Goal: Task Accomplishment & Management: Manage account settings

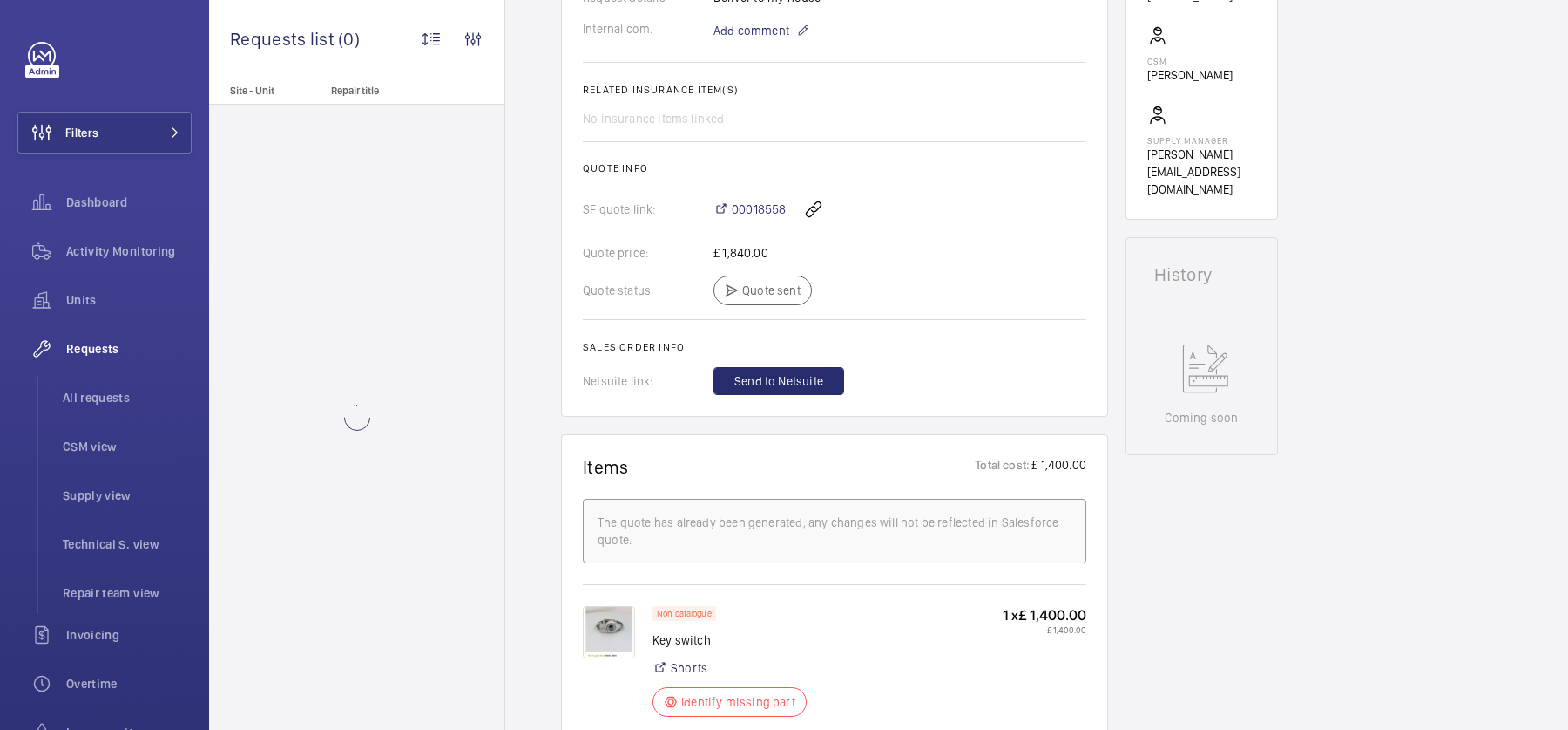
scroll to position [621, 0]
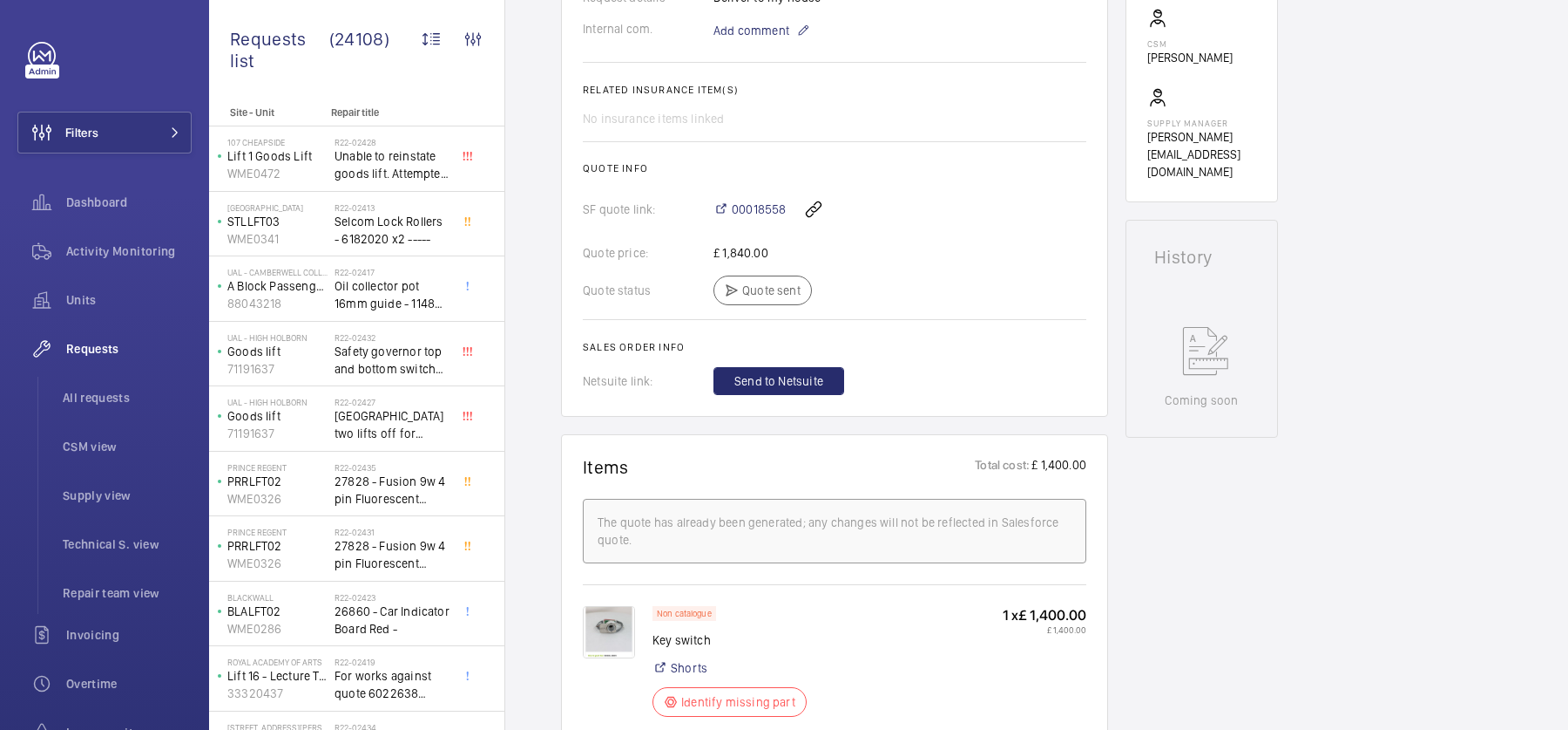
click at [594, 614] on img at bounding box center [609, 632] width 52 height 52
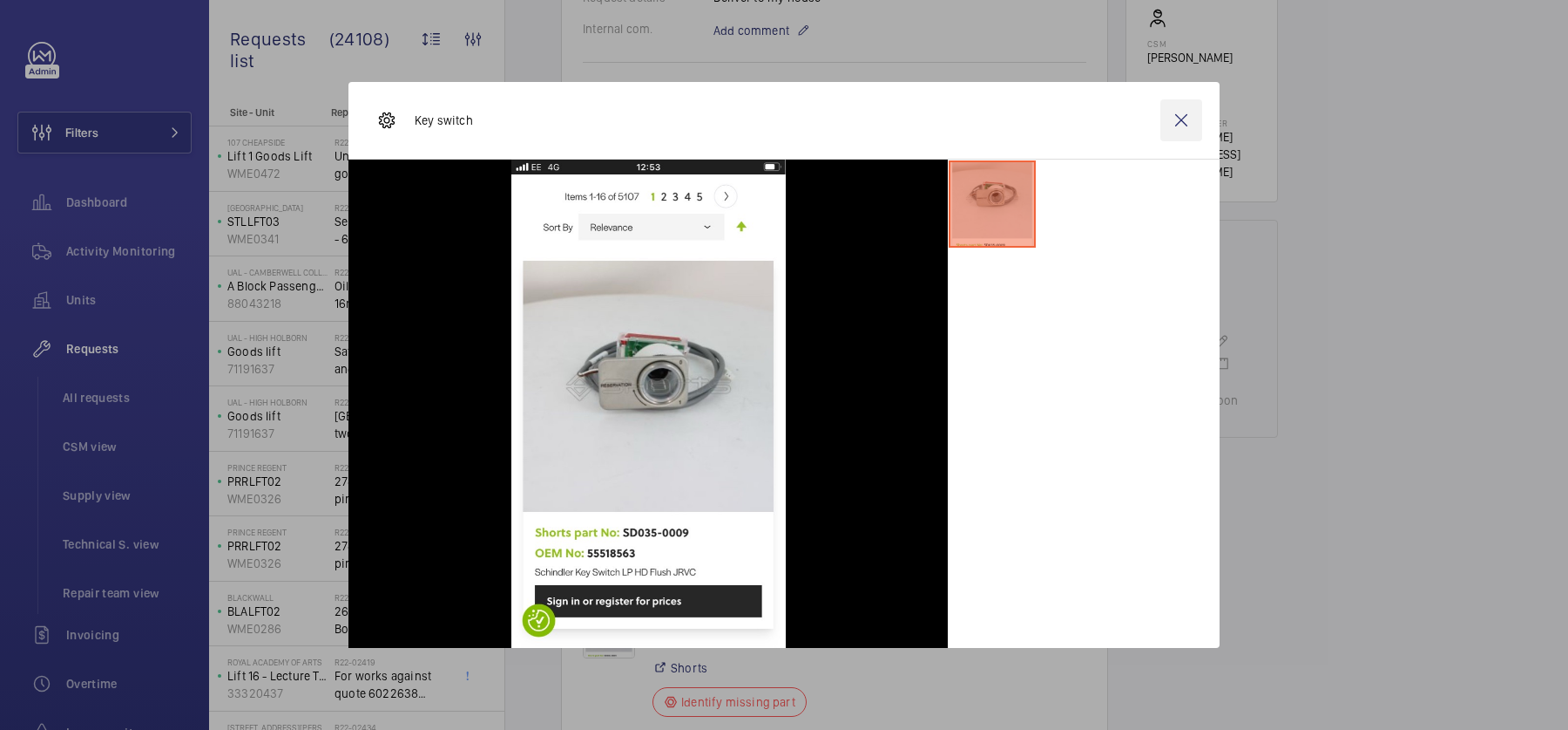
click at [1174, 117] on wm-front-icon-button at bounding box center [1181, 120] width 41 height 41
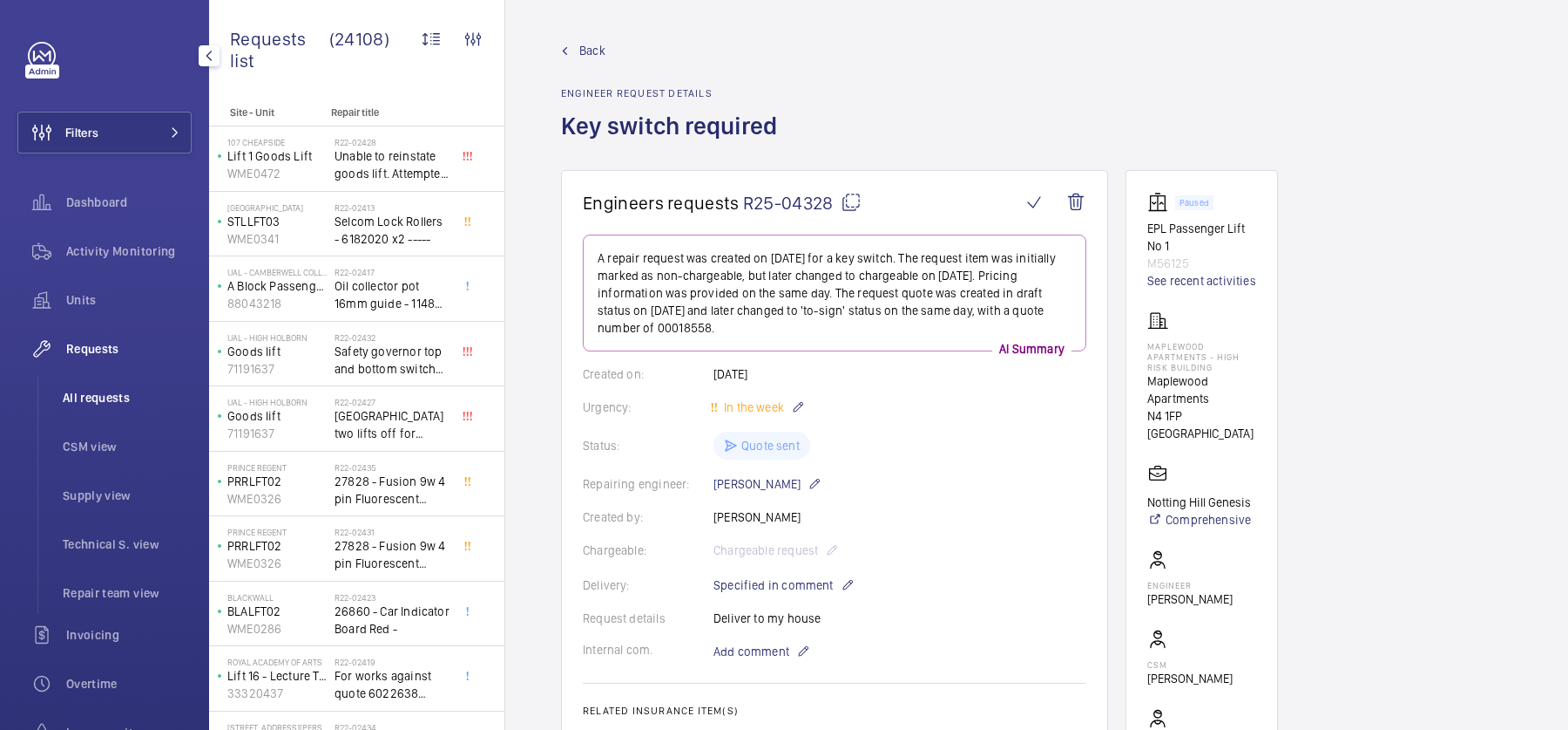
click at [115, 384] on li "All requests" at bounding box center [120, 396] width 143 height 41
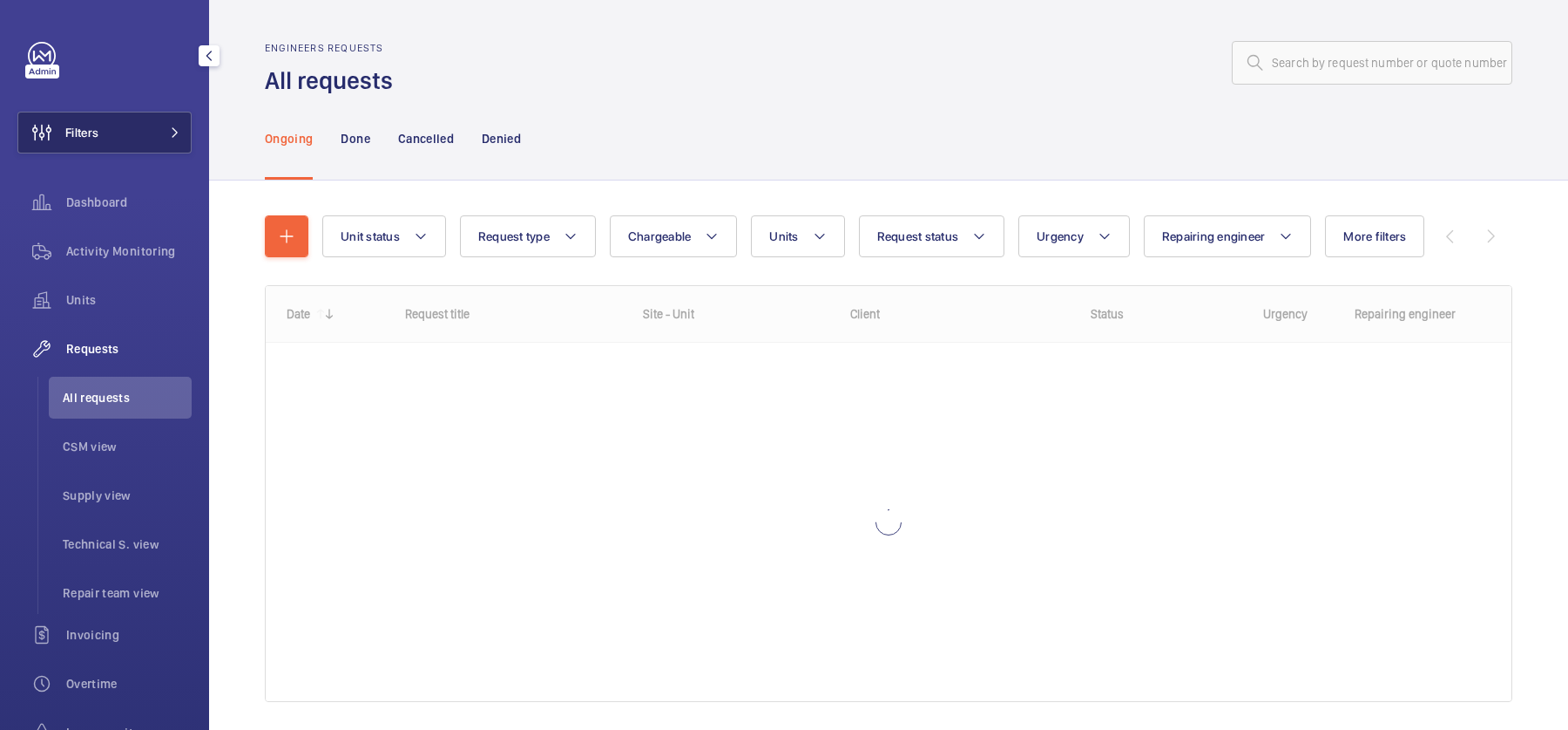
click at [144, 149] on button "Filters" at bounding box center [104, 132] width 174 height 41
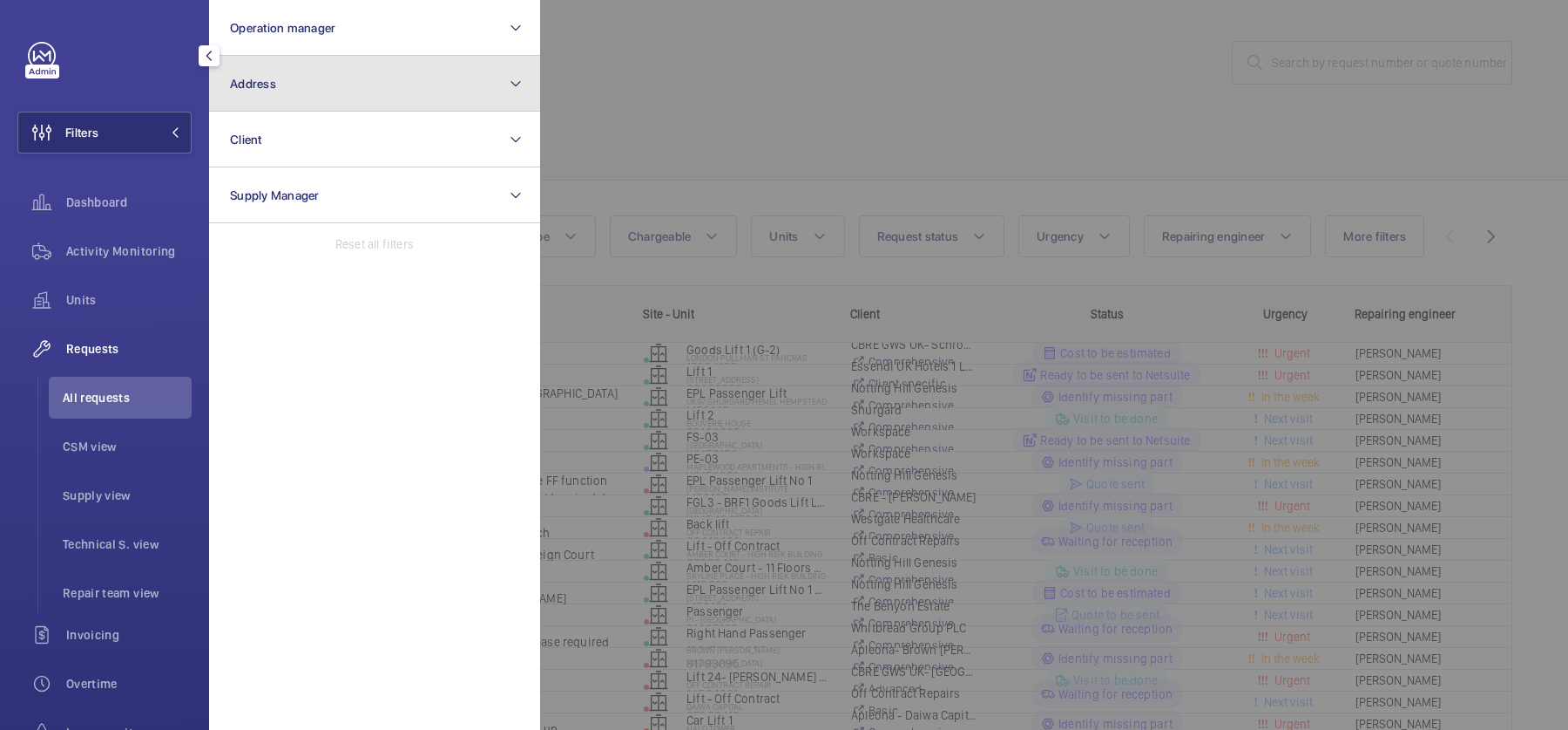
click at [272, 95] on button "Address" at bounding box center [374, 84] width 331 height 56
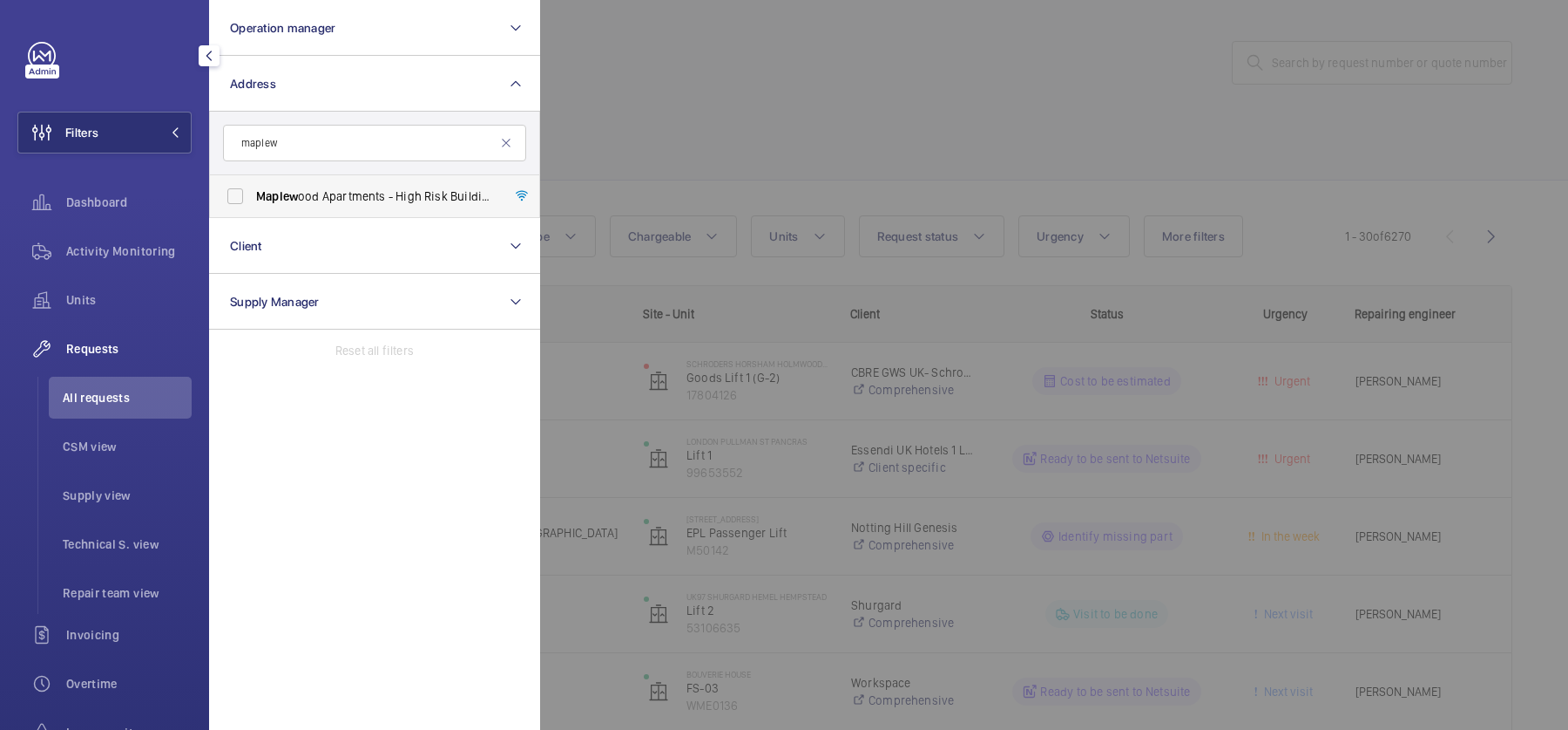
type input "maplew"
click at [360, 204] on span "Maplew ood Apartments - High Risk Building - Maplew ood Apartments, LONDON N4 1…" at bounding box center [376, 196] width 240 height 17
click at [252, 204] on input "Maplew ood Apartments - High Risk Building - Maplew ood Apartments, LONDON N4 1…" at bounding box center [235, 196] width 35 height 35
checkbox input "true"
click at [774, 149] on div at bounding box center [1323, 365] width 1568 height 730
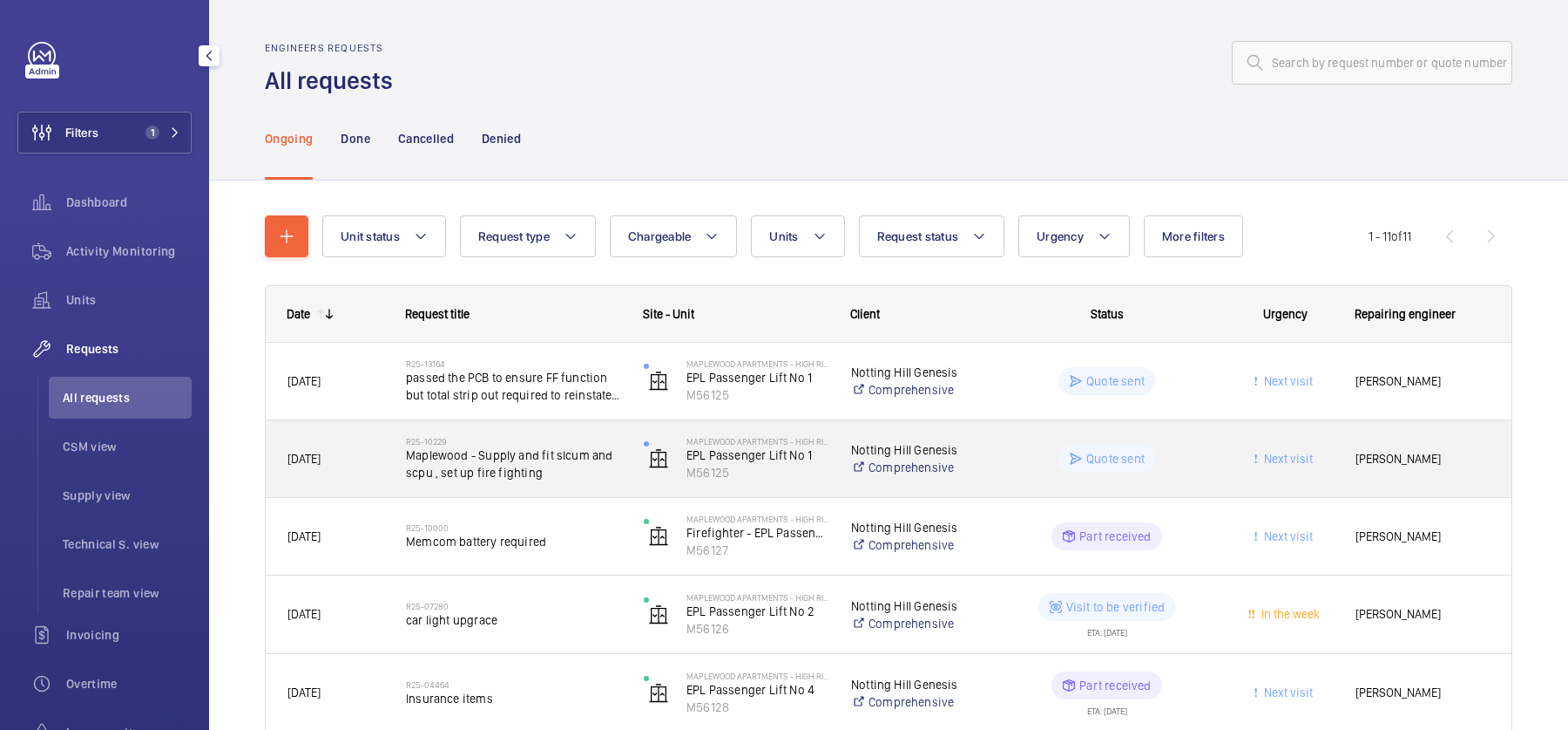
click at [567, 446] on span "Maplewood - Supply and fit slcum and scpu , set up fire fighting" at bounding box center [513, 464] width 215 height 35
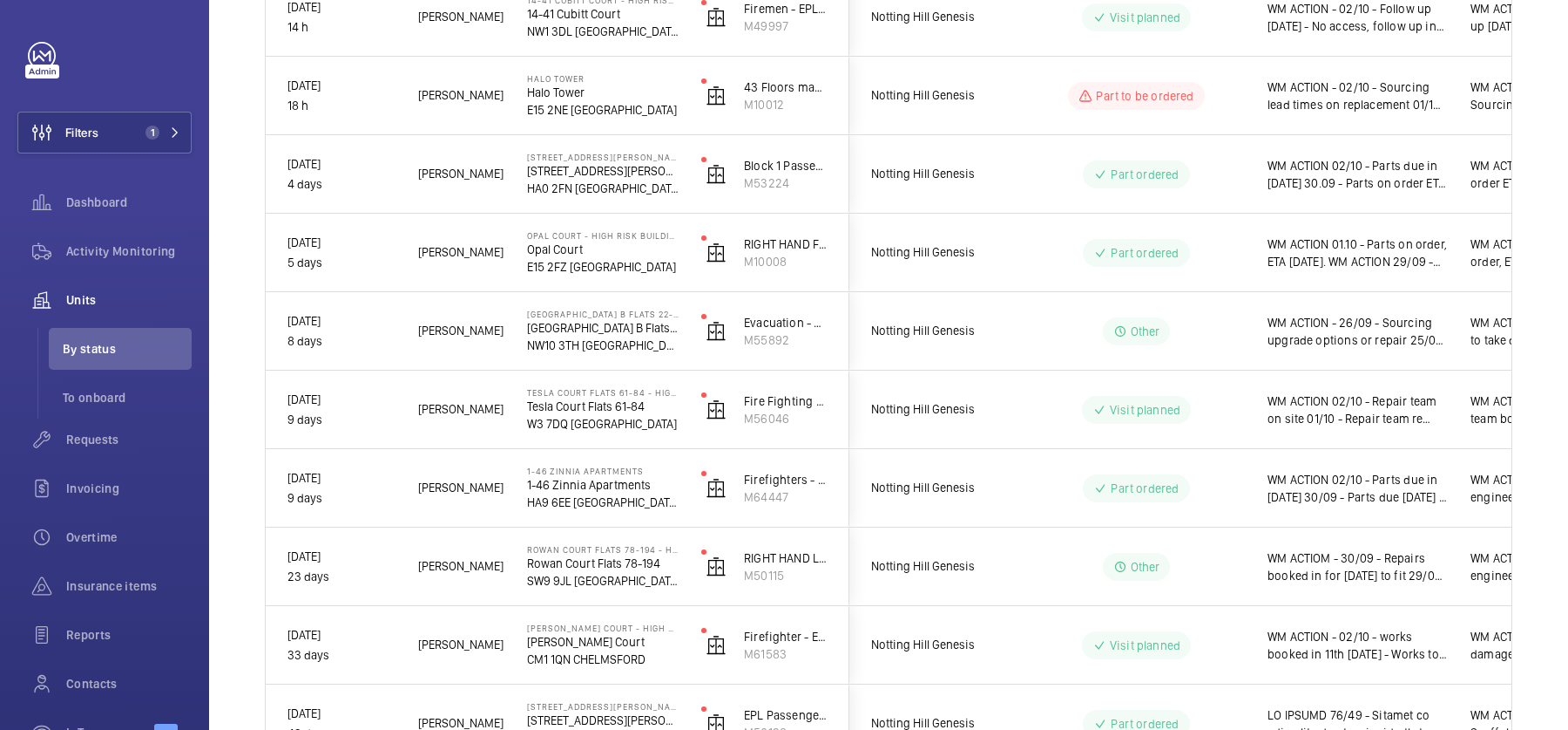
scroll to position [536, 0]
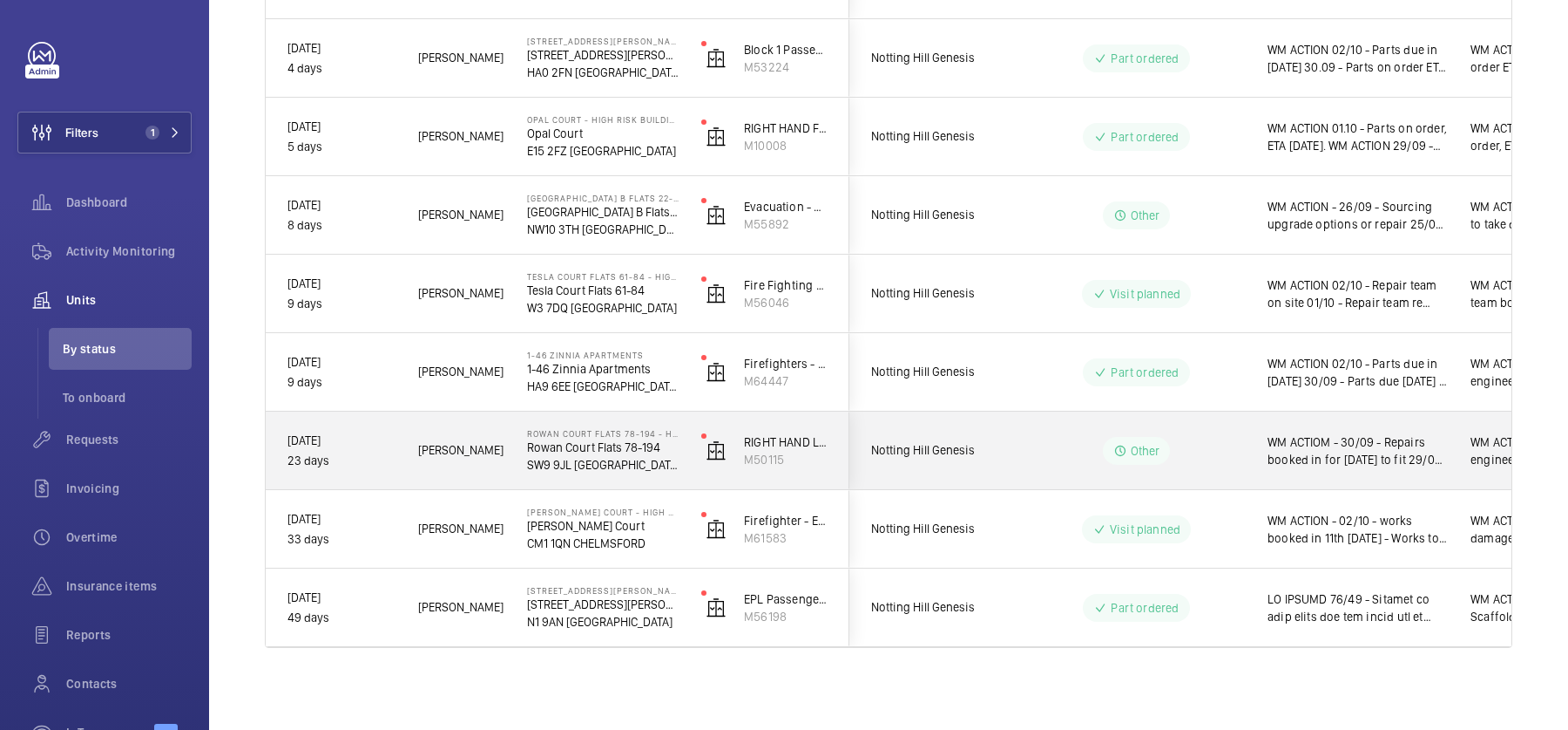
click at [1059, 441] on wm-front-pills-cell "Other" at bounding box center [1136, 450] width 217 height 28
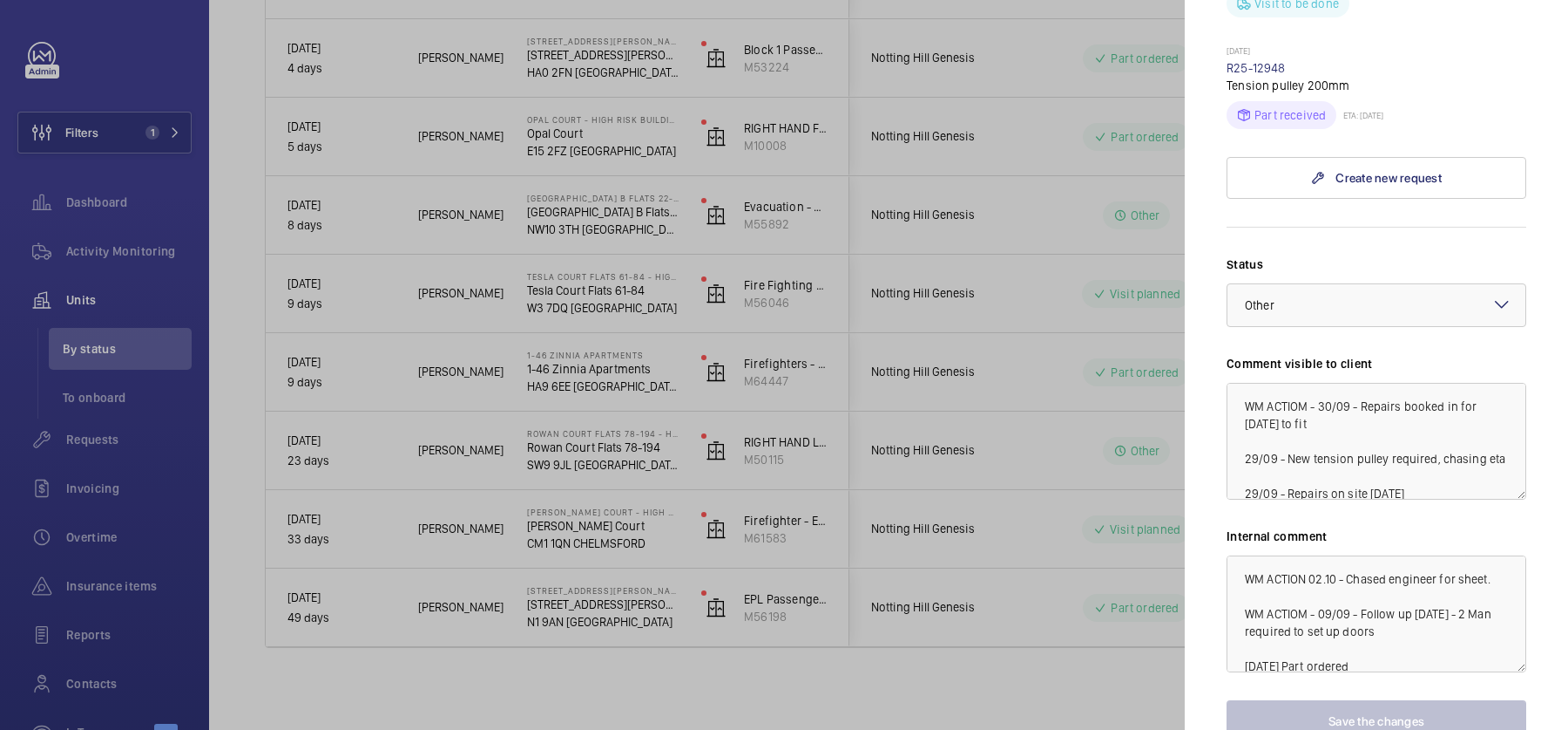
scroll to position [1128, 0]
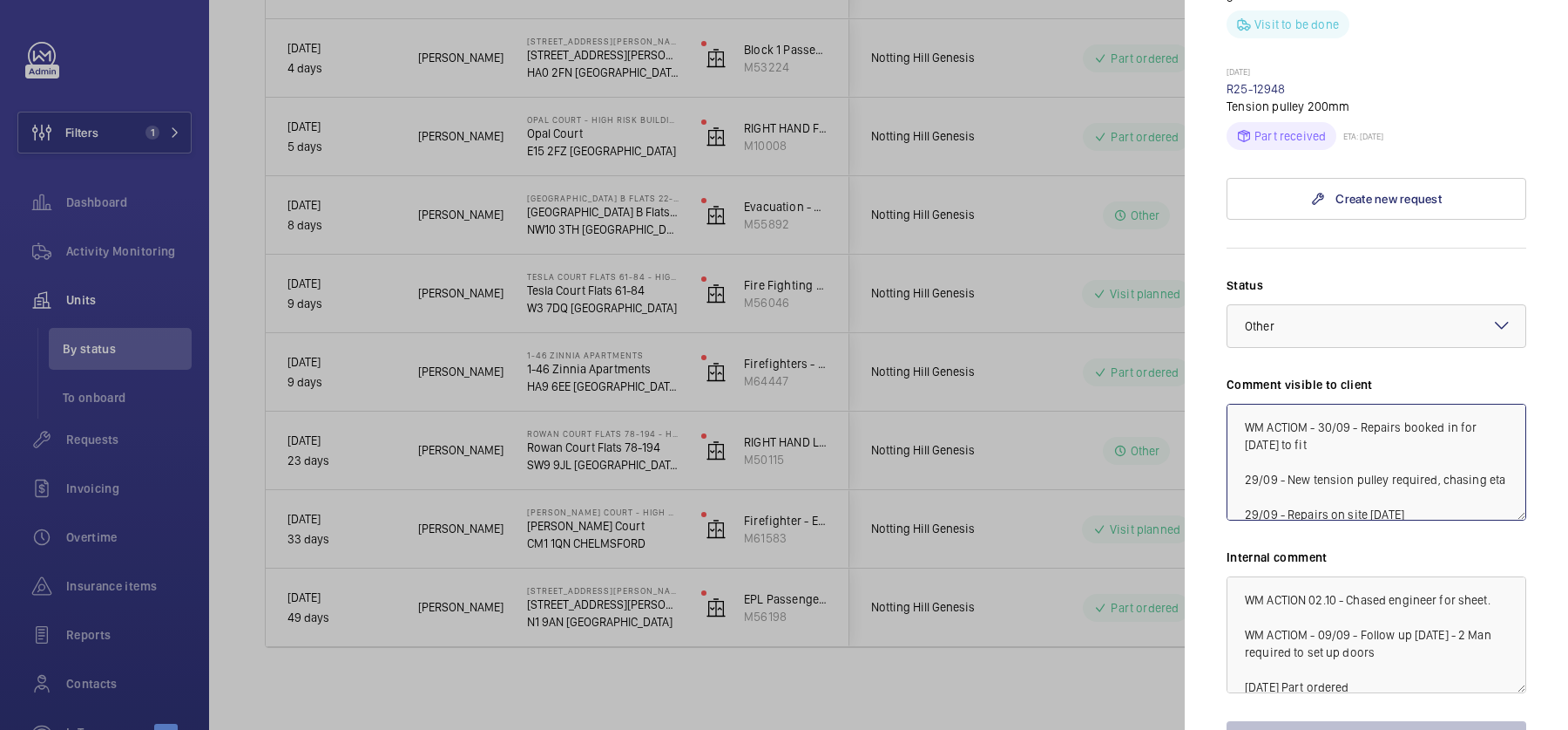
click at [1318, 404] on textarea "WM ACTIOM - 30/09 - Repairs booked in for [DATE] to fit 29/09 - New tension pul…" at bounding box center [1376, 462] width 300 height 117
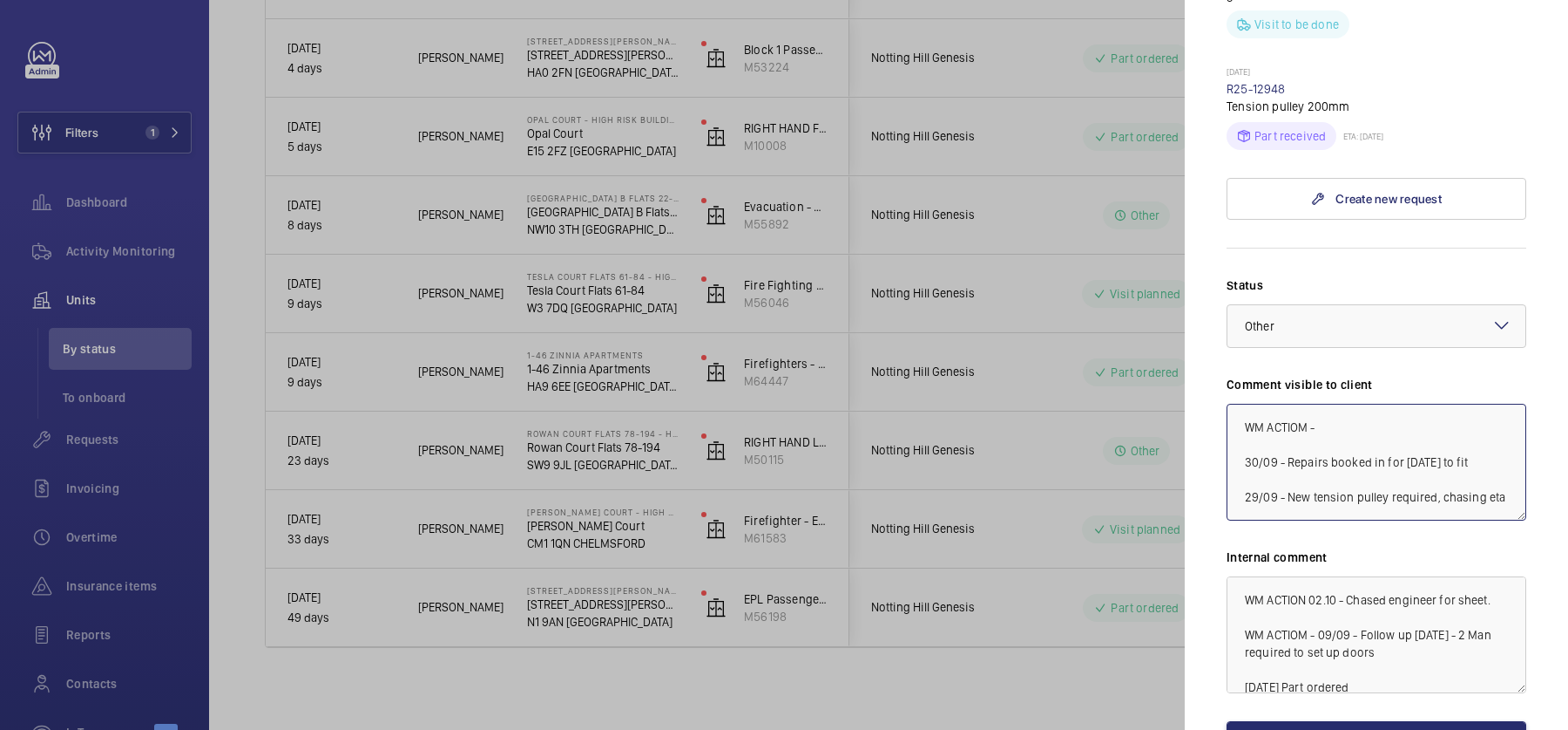
click at [1339, 404] on textarea "WM ACTIOM - 30/09 - Repairs booked in for tomorrow to fit 29/09 - New tension p…" at bounding box center [1376, 462] width 300 height 117
click at [1382, 404] on textarea "WM ACTIOM - 0 30/09 - Repairs booked in for tomorrow to fit 29/09 - New tension…" at bounding box center [1376, 462] width 300 height 117
click at [1392, 404] on textarea "WM ACTIOM - 0 30/09 - Repairs booked in for tomorrow to fit 29/09 - New tension…" at bounding box center [1376, 462] width 300 height 117
click at [1354, 404] on textarea "WM ACTIOM - 0 30/09 - Repairs booked in for tomorrow to fit 29/09 - New tension…" at bounding box center [1376, 462] width 300 height 117
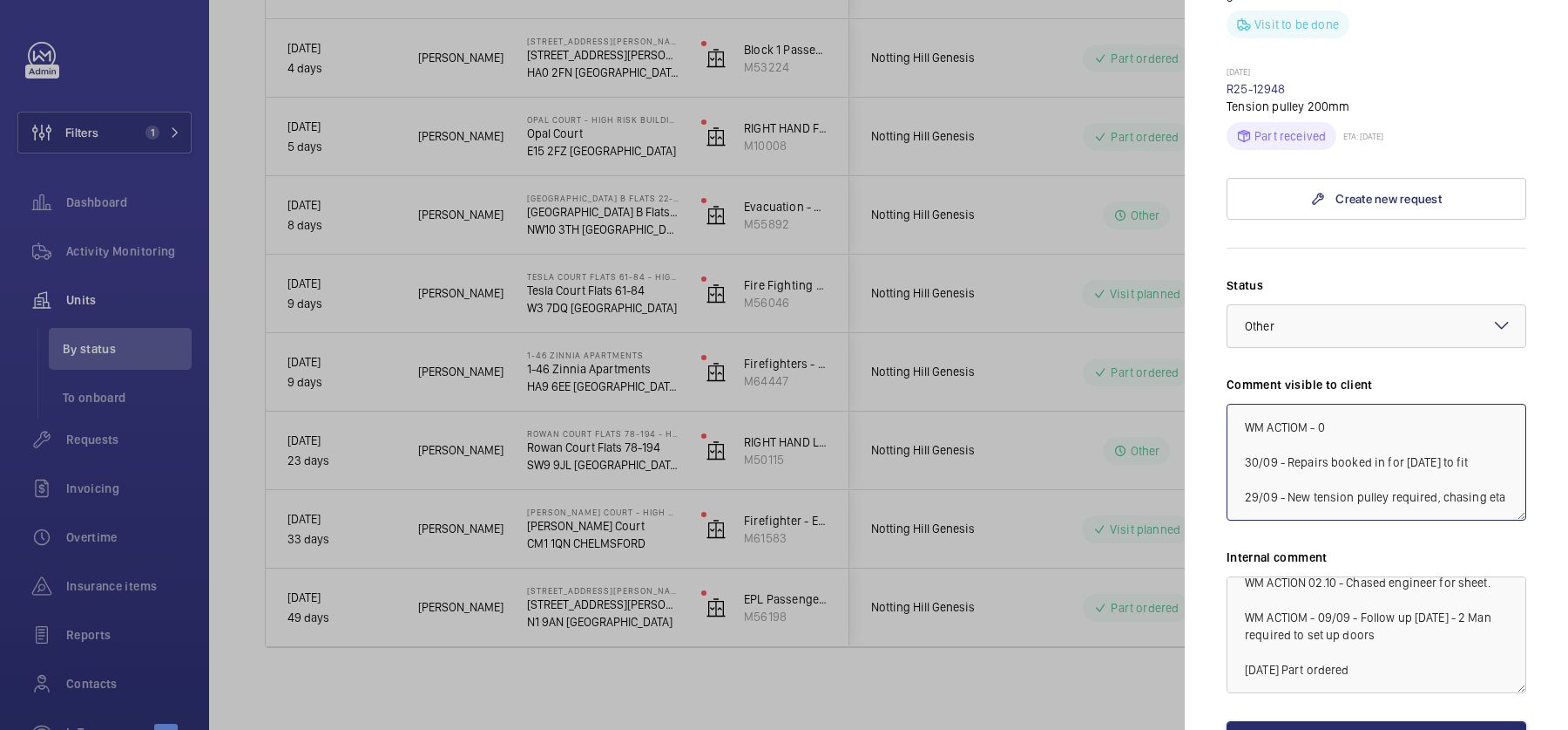
click at [1361, 404] on textarea "WM ACTIOM - 0 30/09 - Repairs booked in for tomorrow to fit 29/09 - New tension…" at bounding box center [1376, 462] width 300 height 117
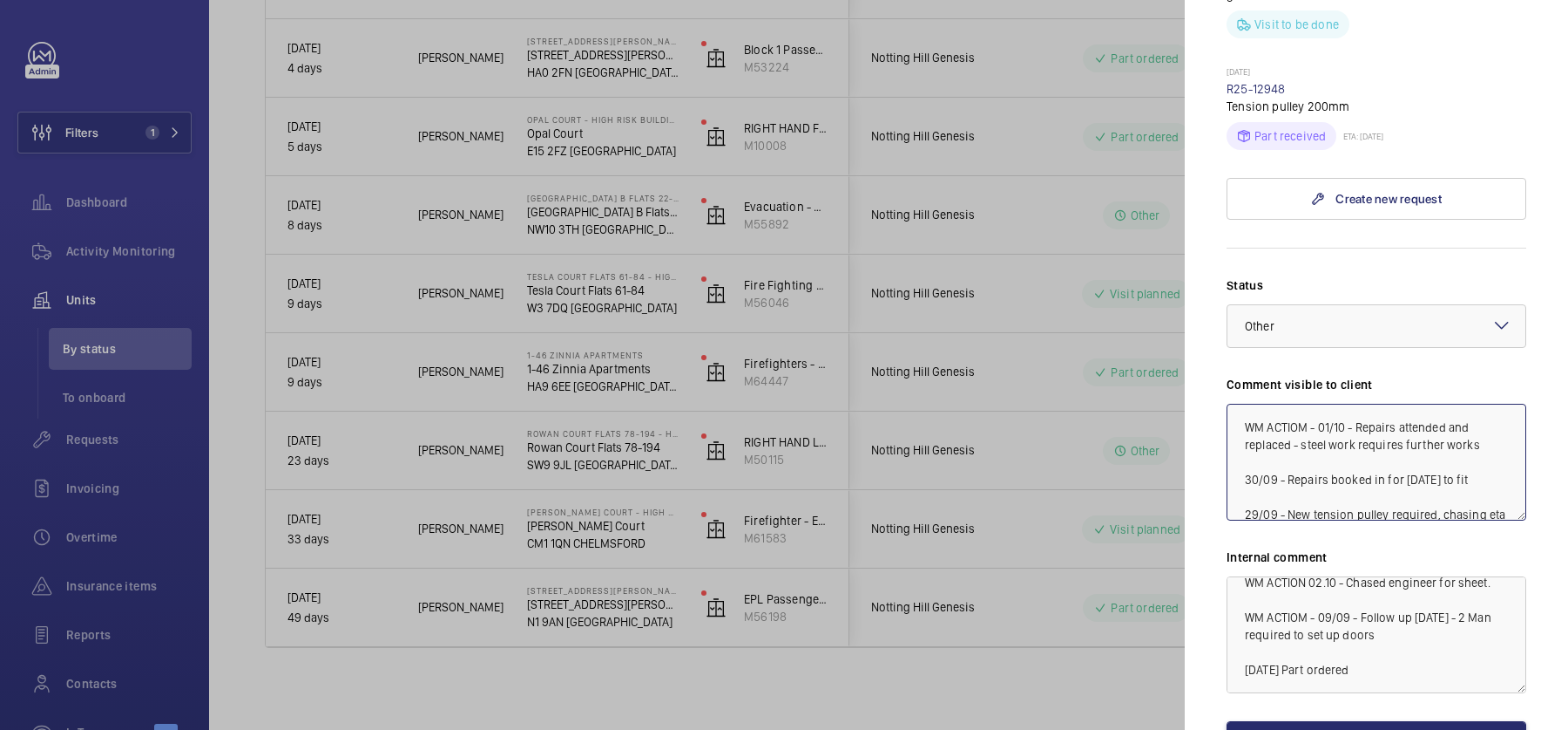
click at [1316, 404] on textarea "WM ACTIOM - 01/10 - Repairs attended and replaced - steel work requires further…" at bounding box center [1376, 462] width 300 height 117
type textarea "WM ACTIOM - 01/10 - Repairs attended and replaced - steel work requires further…"
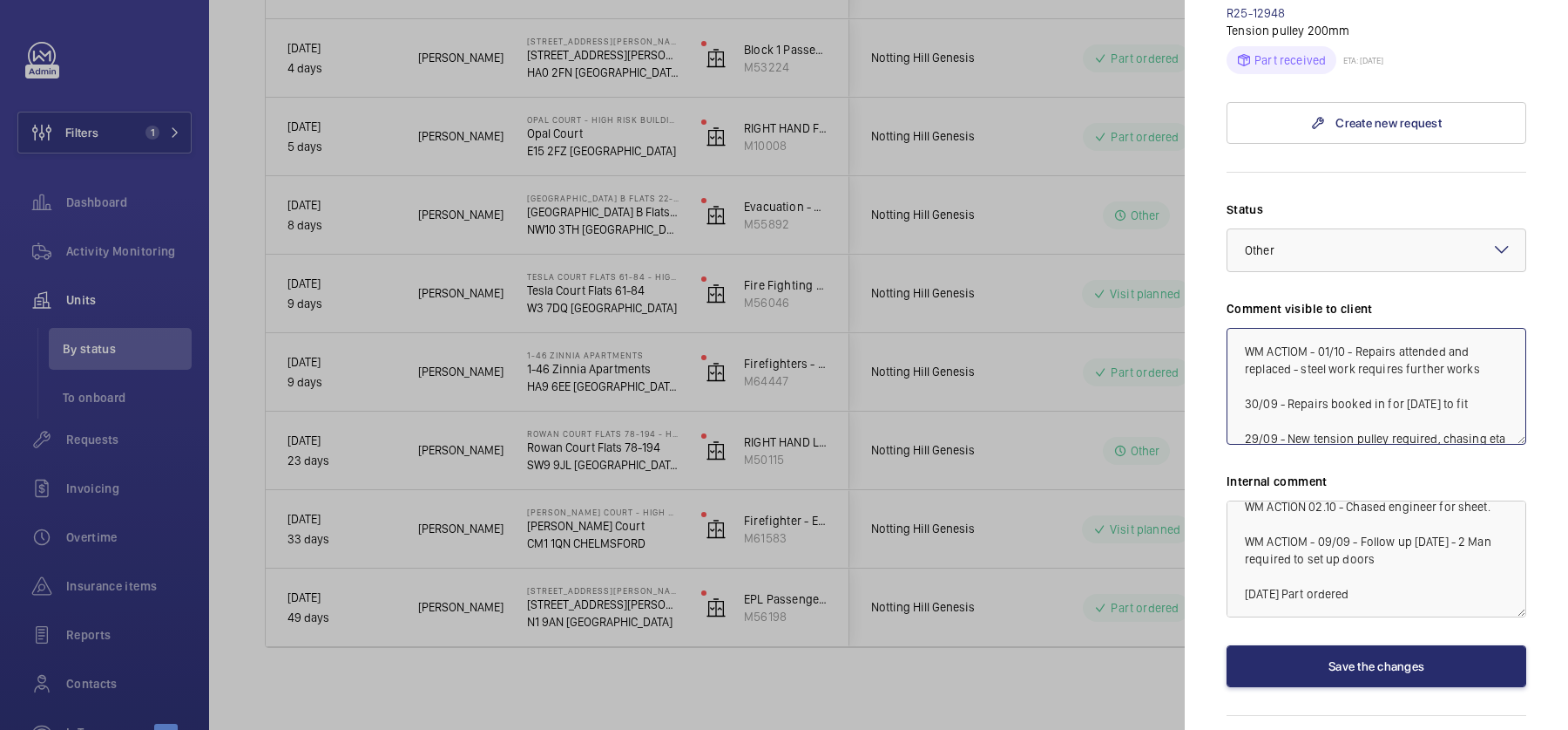
scroll to position [1224, 0]
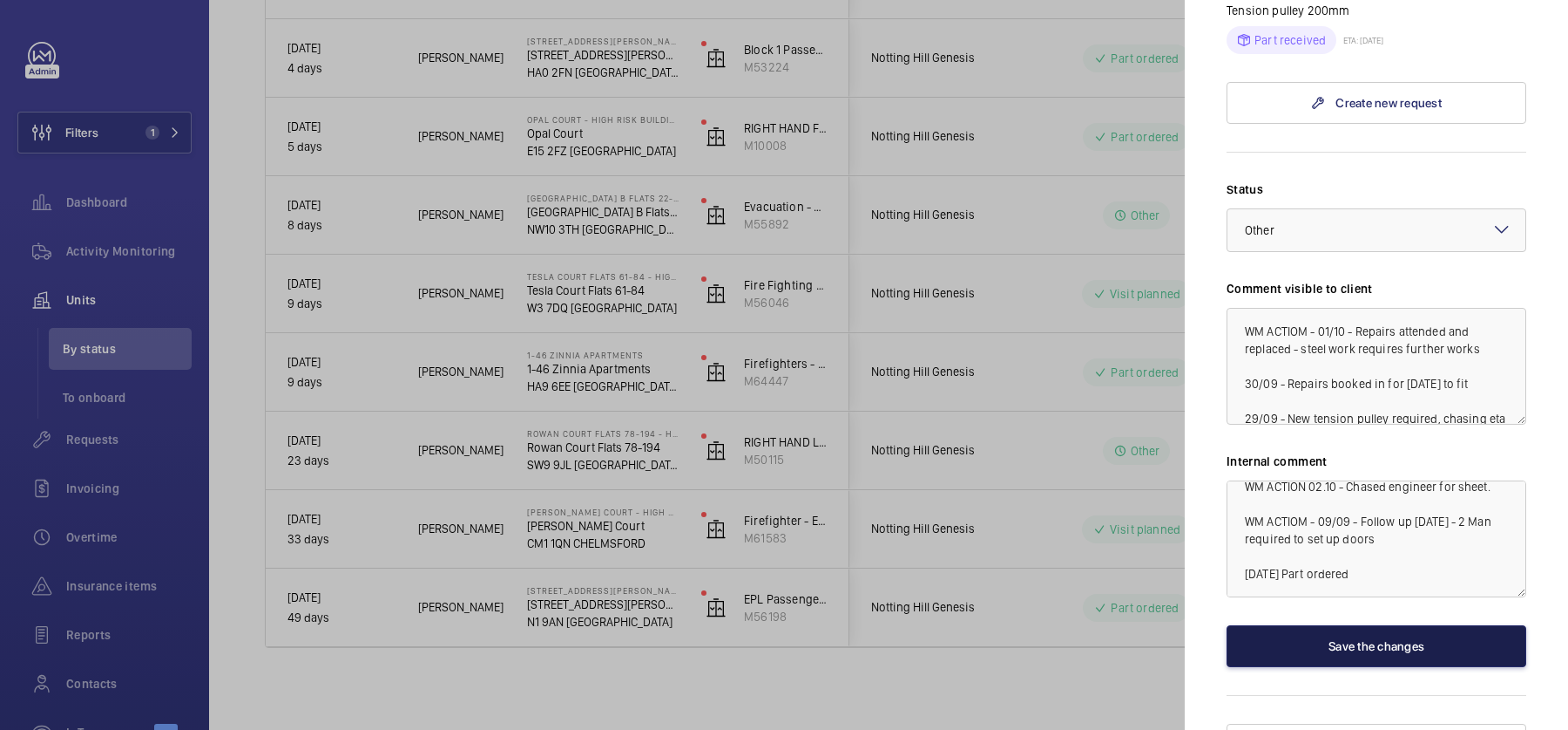
click at [1373, 625] on button "Save the changes" at bounding box center [1376, 645] width 300 height 41
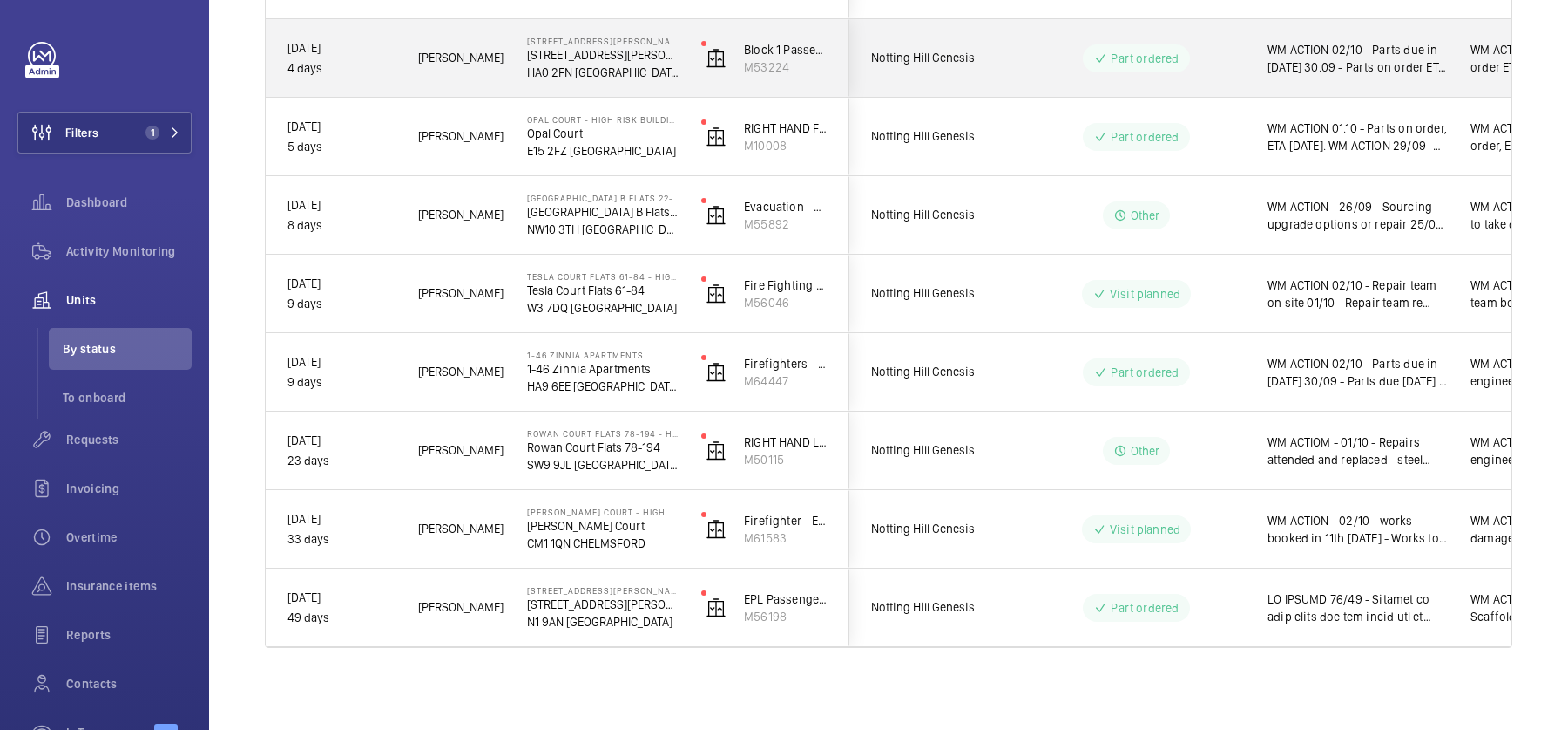
scroll to position [0, 0]
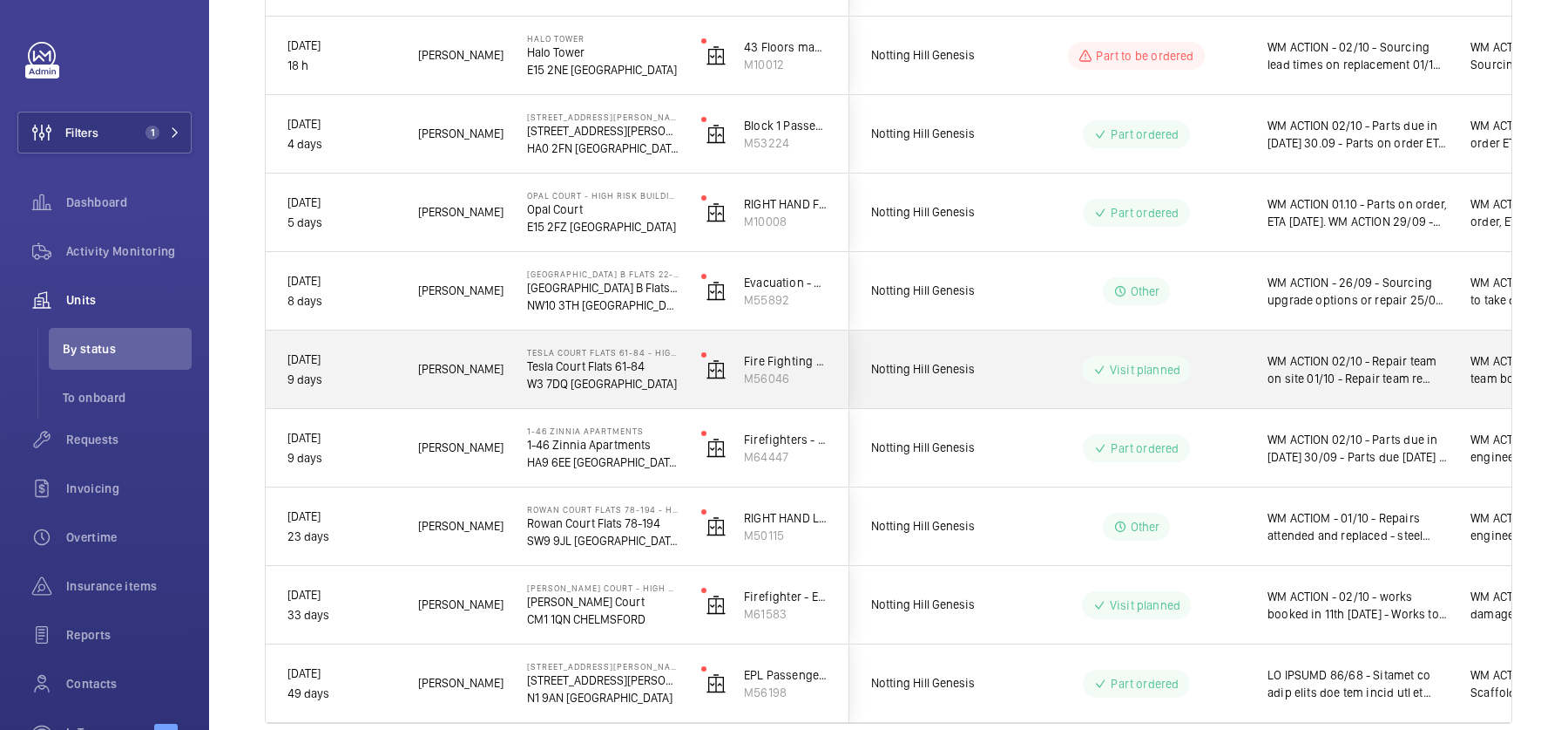
scroll to position [453, 0]
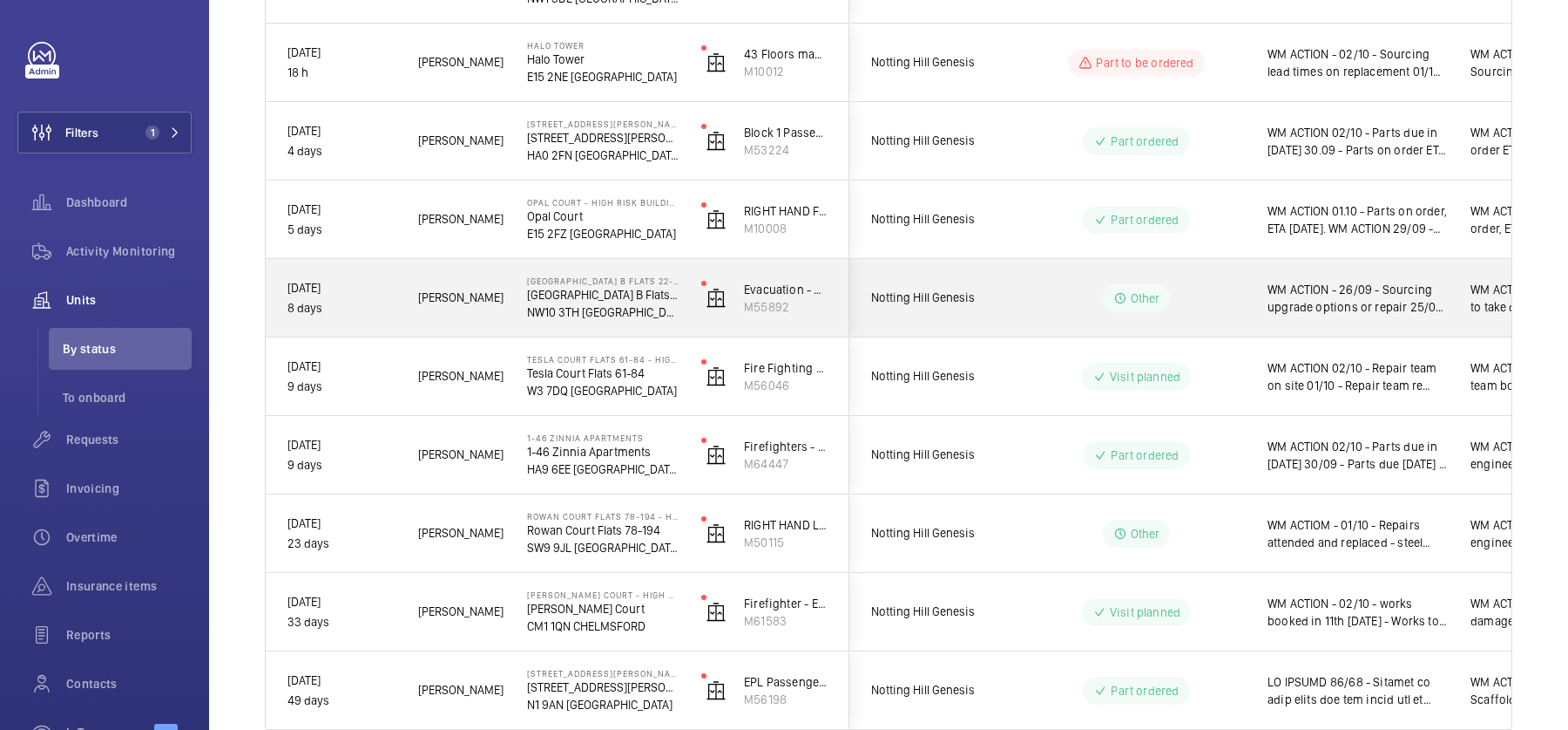
click at [1328, 322] on div "WM ACTION - 26/09 - Sourcing upgrade options or repair 25/09 - Confirmation by …" at bounding box center [1347, 298] width 201 height 75
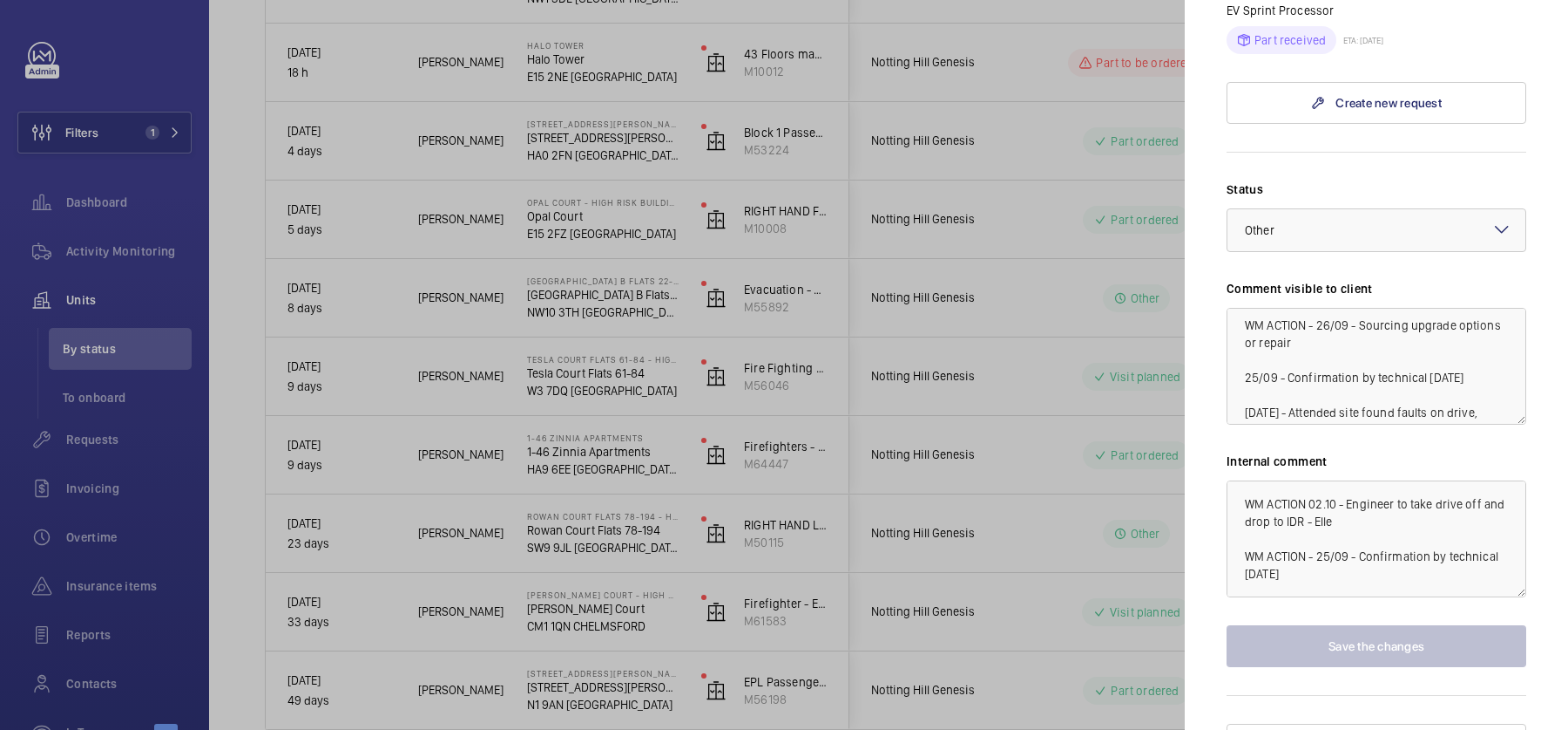
scroll to position [0, 0]
click at [1318, 308] on textarea "WM ACTION - 26/09 - Sourcing upgrade options or repair 25/09 - Confirmation by …" at bounding box center [1376, 365] width 300 height 117
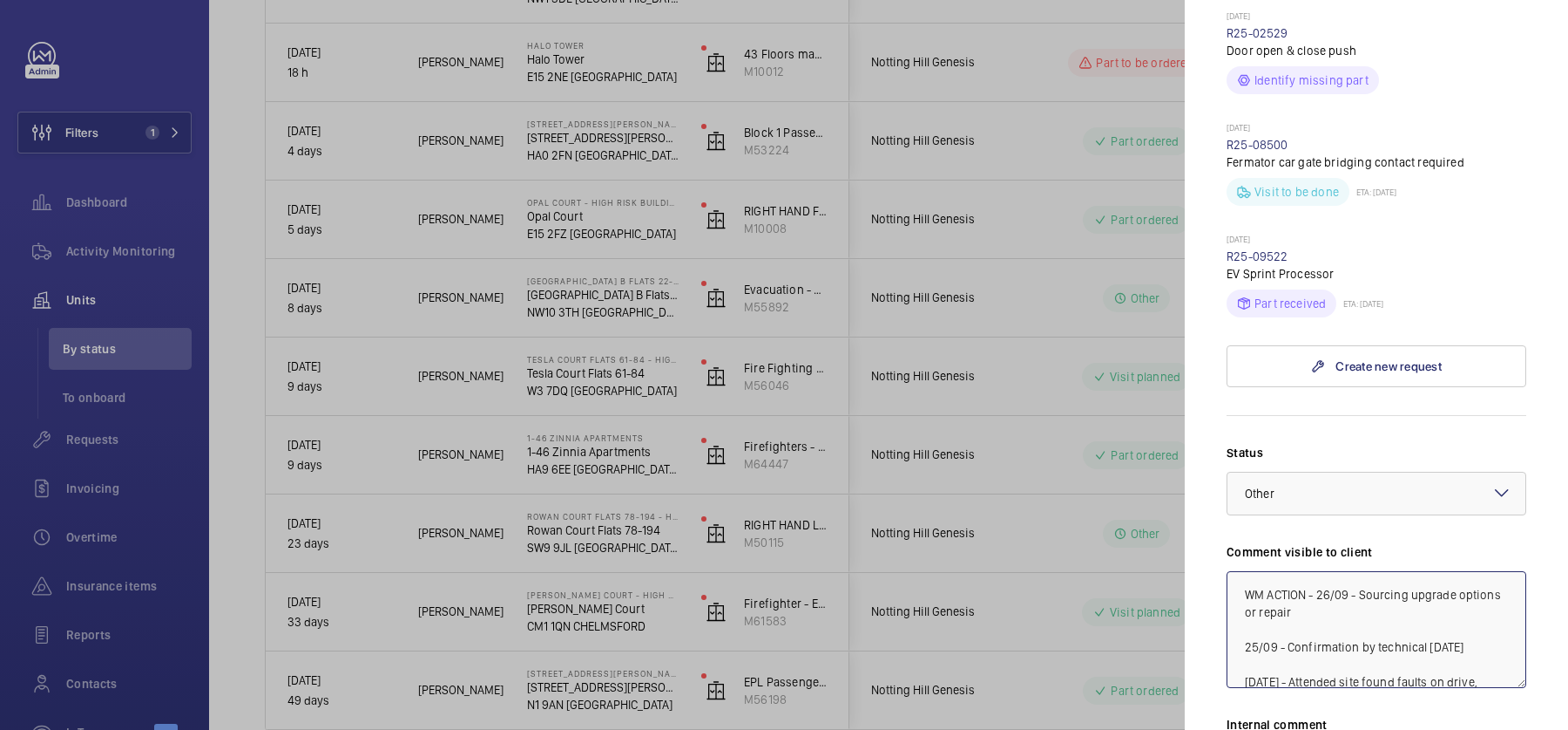
scroll to position [993, 0]
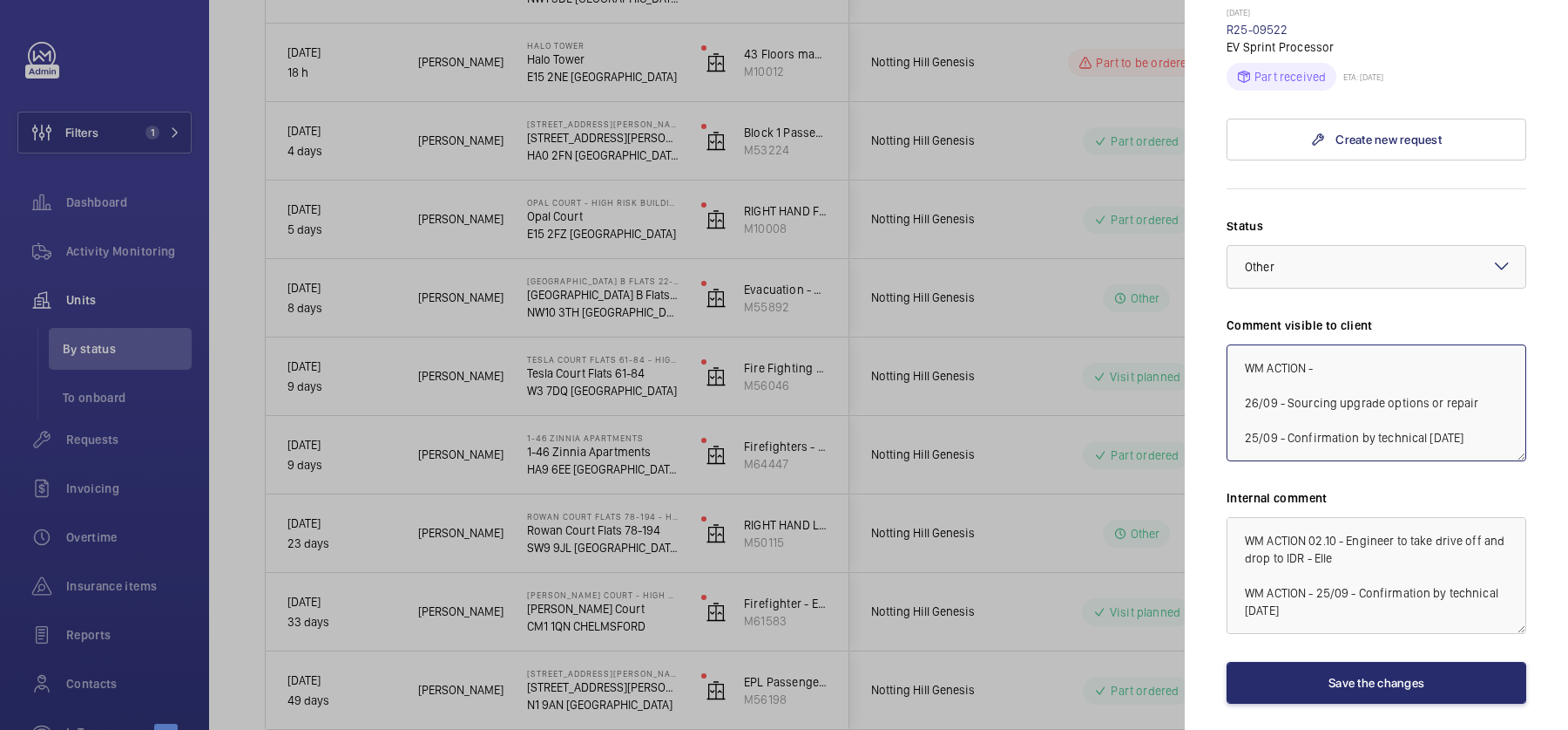
click at [1350, 344] on textarea "WM ACTION - 26/09 - Sourcing upgrade options or repair 25/09 - Confirmation by …" at bounding box center [1376, 402] width 300 height 117
click at [1319, 344] on textarea "WM ACTION - 29/09 - Chasing eta on repair 26/09 - Sourcing upgrade options or r…" at bounding box center [1376, 402] width 300 height 117
click at [1329, 344] on textarea "WM ACTION - 29/09 - Chasing eta on repair 26/09 - Sourcing upgrade options or r…" at bounding box center [1376, 402] width 300 height 117
click at [1328, 344] on textarea "WM ACTION - 02/10 29/09 - Chasing eta on repair 26/09 - Sourcing upgrade option…" at bounding box center [1376, 402] width 300 height 117
click at [1395, 344] on textarea "WM ACTION - 02/10 29/09 - Chasing eta on repair 26/09 - Sourcing upgrade option…" at bounding box center [1376, 402] width 300 height 117
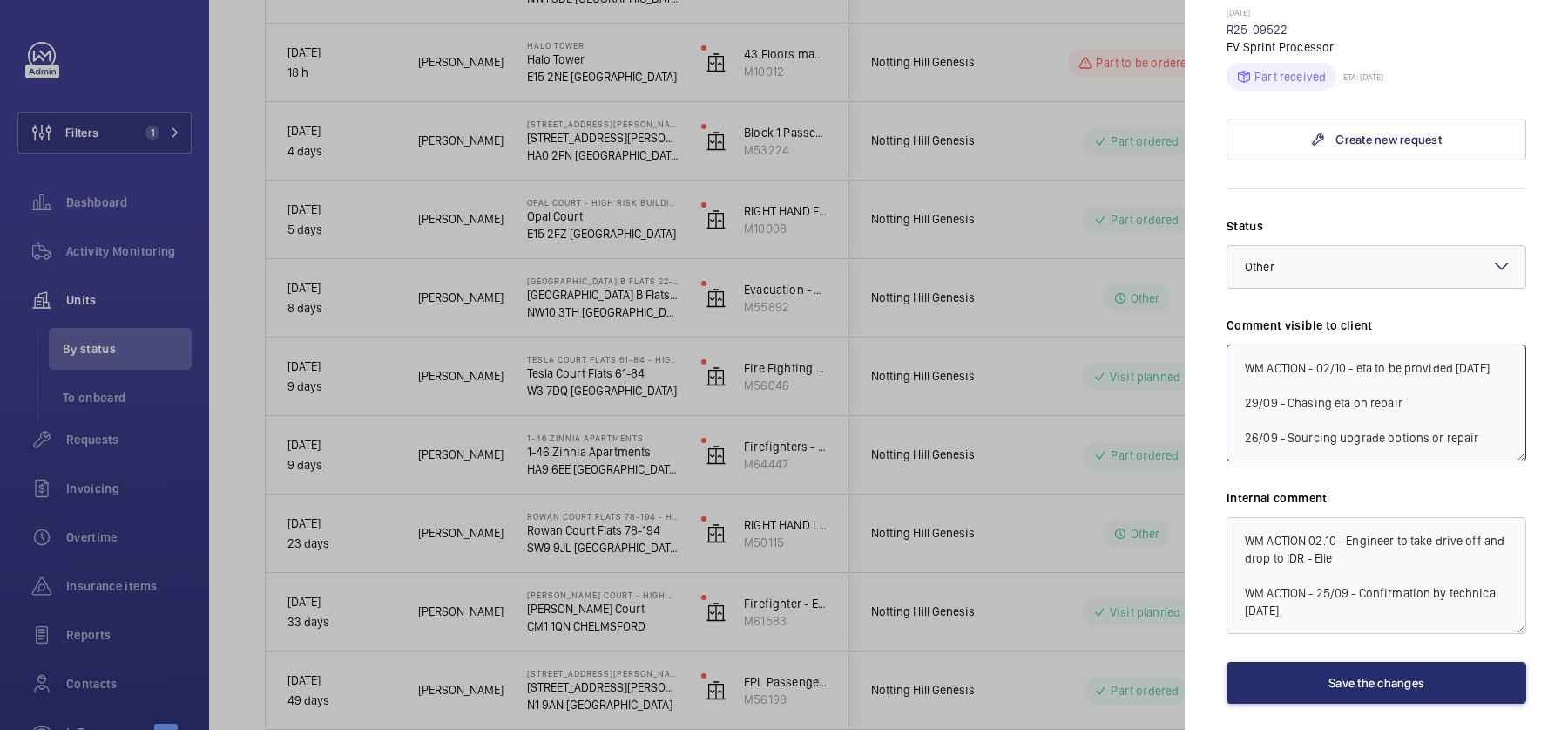
type textarea "WM ACTION - 02/10 - eta to be provided tomorrow 29/09 - Chasing eta on repair 2…"
click at [1376, 626] on div "Status Select a status × Other × Comment visible to client WM ACTION - 02/10 - …" at bounding box center [1376, 460] width 300 height 486
click at [1375, 662] on button "Save the changes" at bounding box center [1376, 682] width 300 height 41
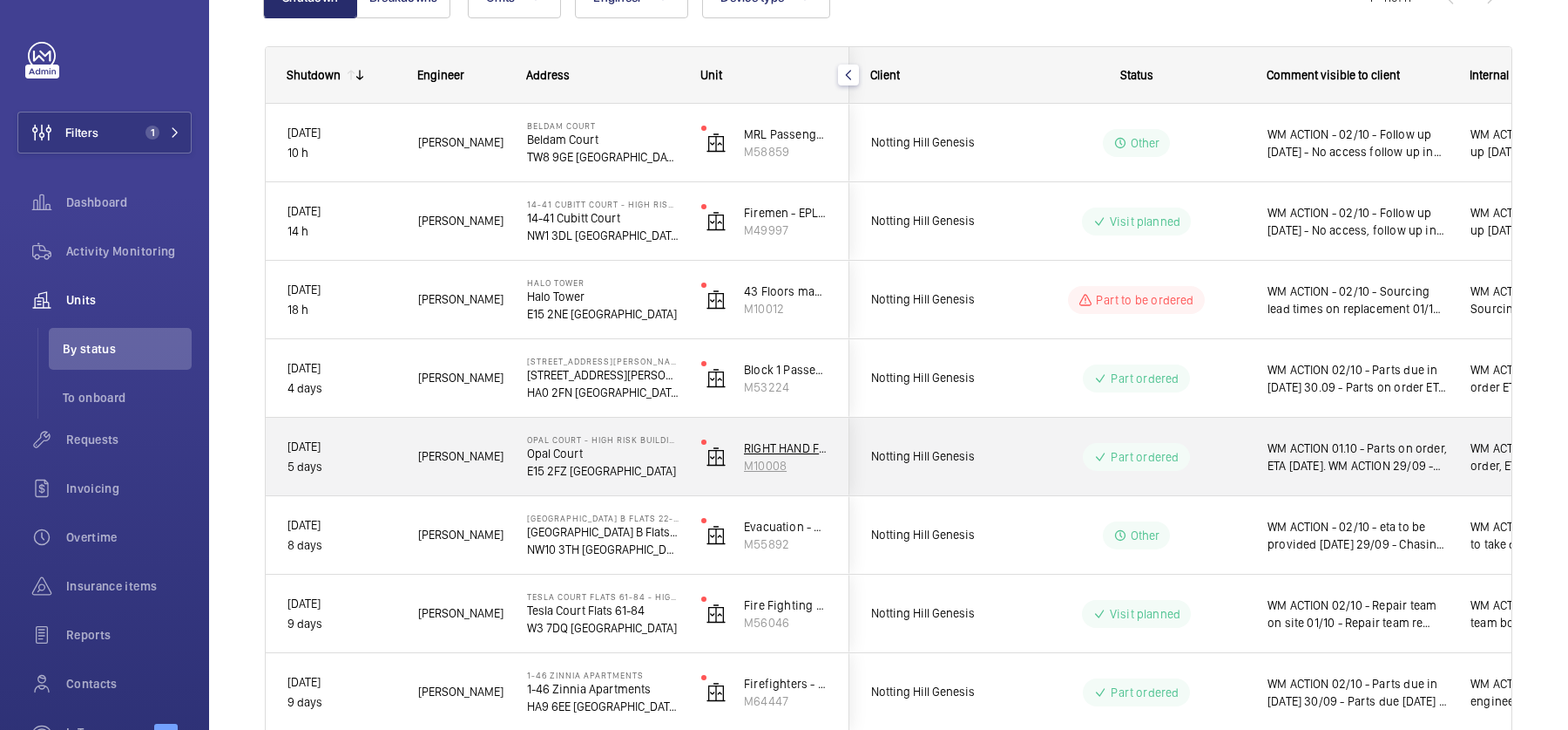
scroll to position [0, 0]
